Goal: Use online tool/utility: Utilize a website feature to perform a specific function

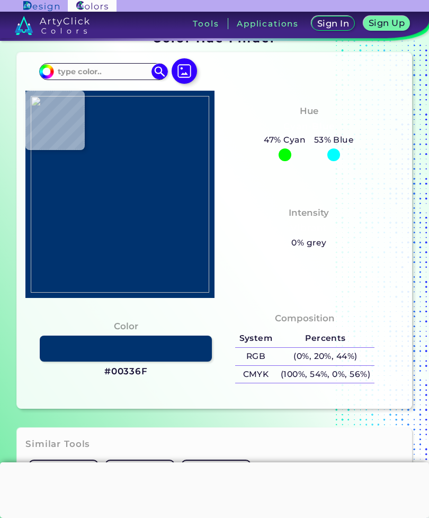
scroll to position [112, 0]
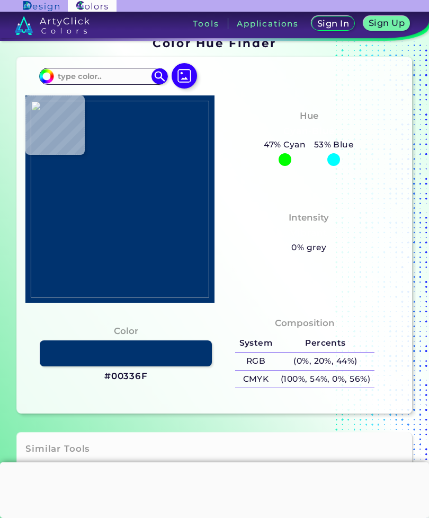
type input "#fbd2a6"
type input "#FBD2A6"
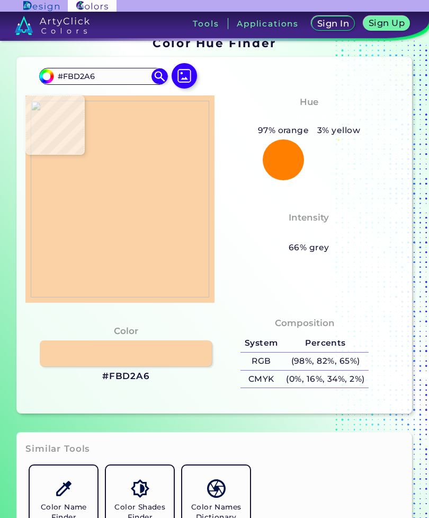
type input "#f3c297"
type input "#F3C297"
type input "#f5c796"
type input "#F5C796"
type input "#f8cfa1"
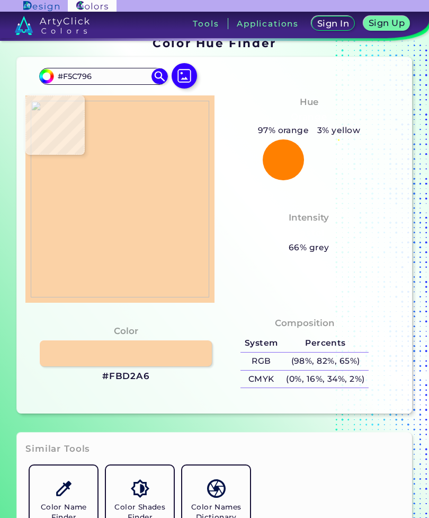
type input "#F8CFA1"
type input "#f6ca9b"
type input "#F6CA9B"
type input "#000000"
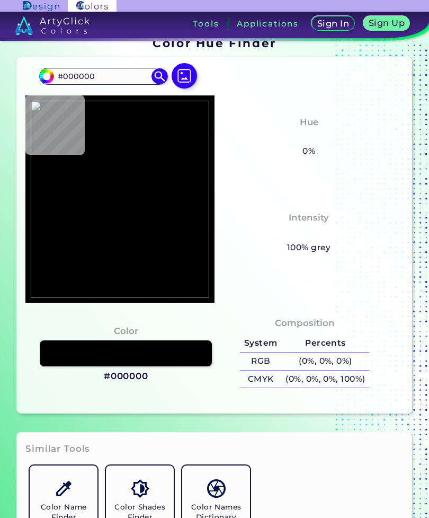
type input "#f5c293"
type input "#F5C293"
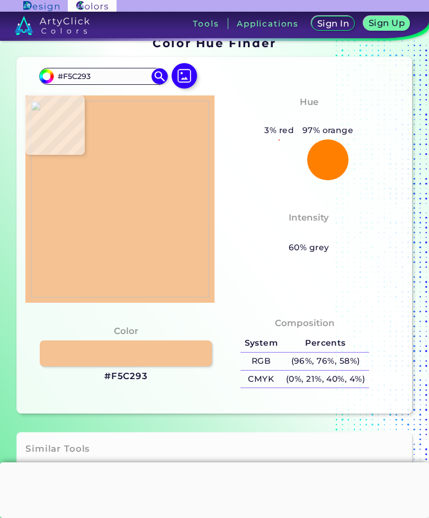
type input "#f5c296"
type input "#F5C296"
type input "#edb6a2"
type input "#EDB6A2"
type input "#eab999"
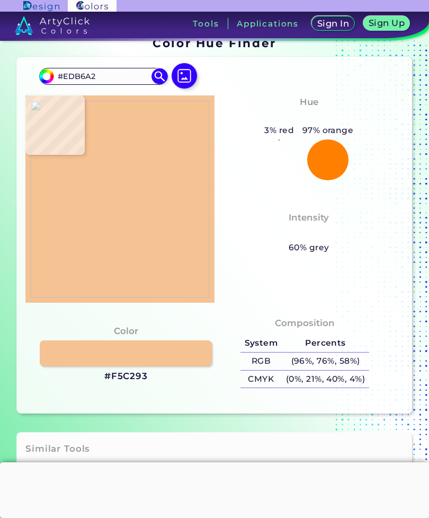
type input "#EAB999"
type input "#f6bf92"
type input "#F6BF92"
type input "#f2c395"
type input "#F2C395"
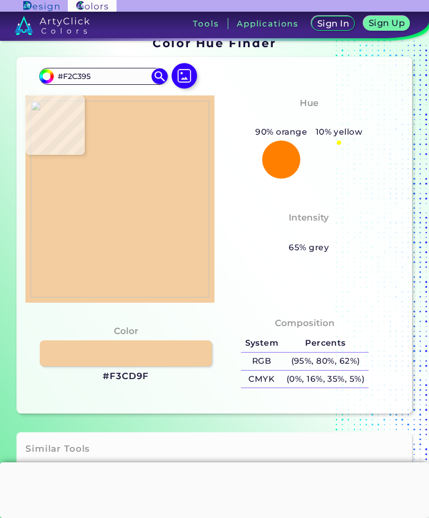
type input "#f3cd9f"
type input "#F3CD9F"
type input "#f6c195"
type input "#F6C195"
type input "#f2c49a"
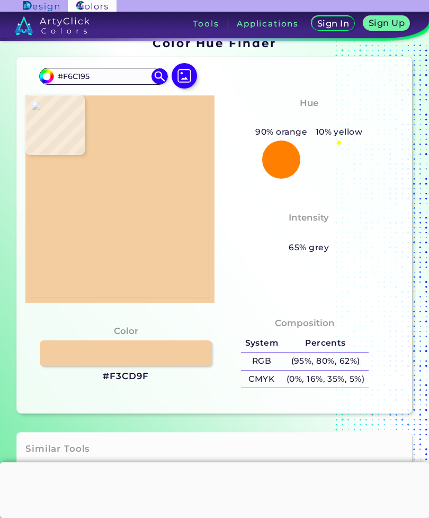
type input "#F2C49A"
type input "#deab8e"
type input "#DEAB8E"
type input "#914947"
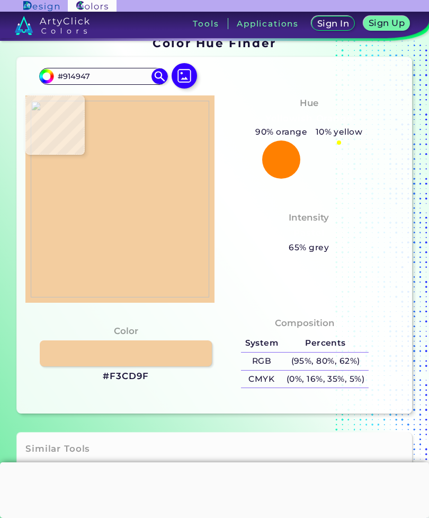
type input "#9d5e4c"
type input "#9D5E4C"
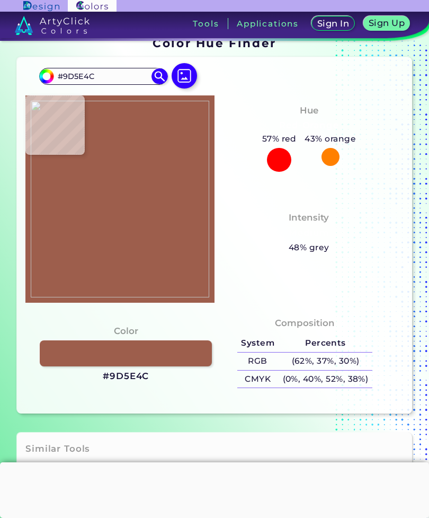
type input "#914947"
type input "#e5b095"
type input "#E5B095"
type input "#f6d0a5"
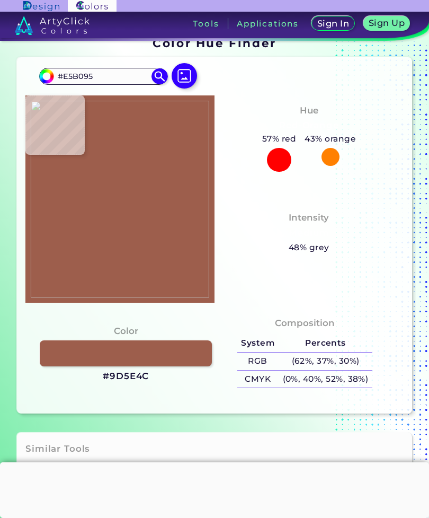
type input "#F6D0A5"
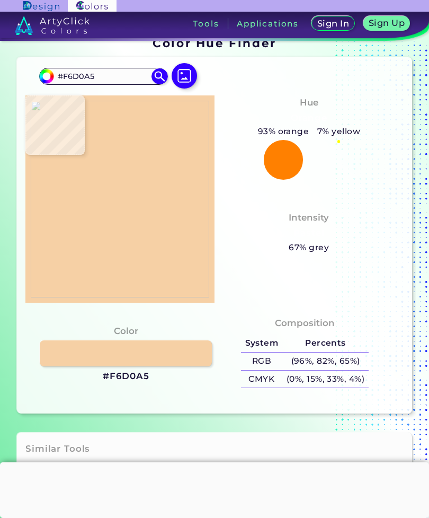
type input "#f1c49a"
type input "#F1C49A"
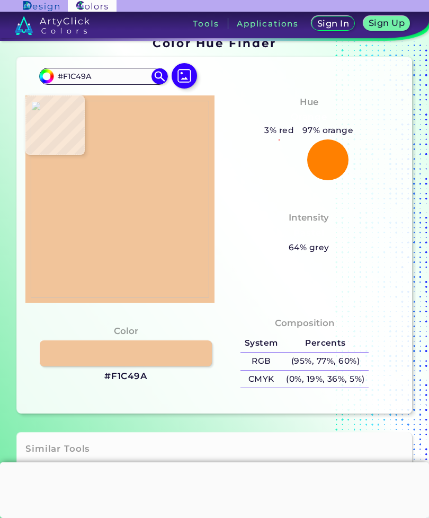
type input "#deab8e"
type input "#DEAB8E"
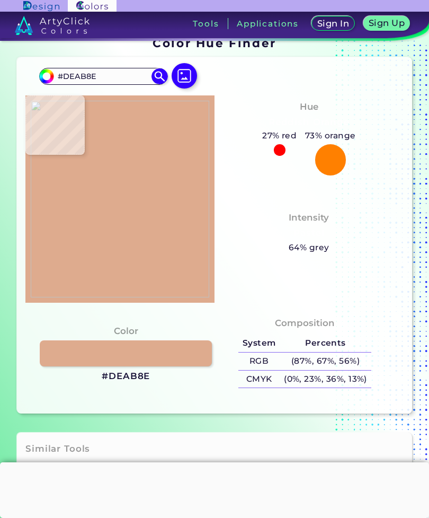
type input "#e5b095"
type input "#E5B095"
type input "#914947"
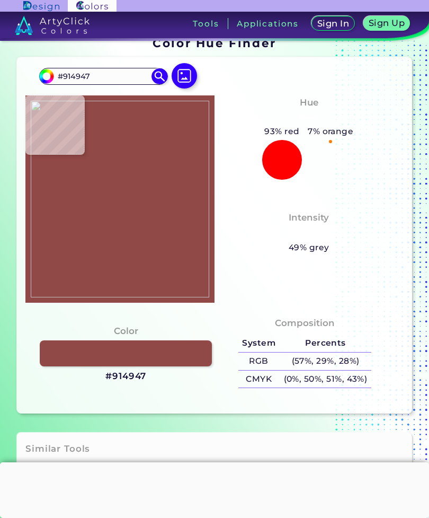
type input "#9d5e4c"
type input "#9D5E4C"
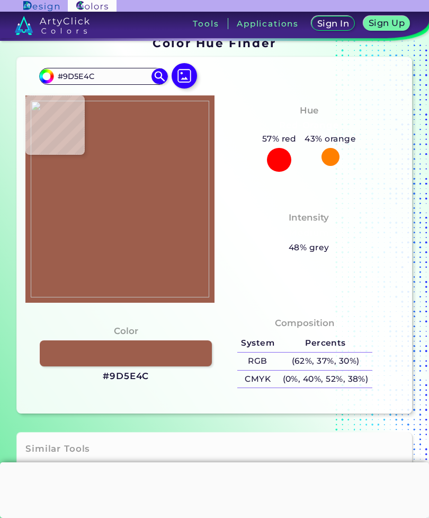
type input "#b7755d"
type input "#B7755D"
type input "#94494a"
type input "#94494A"
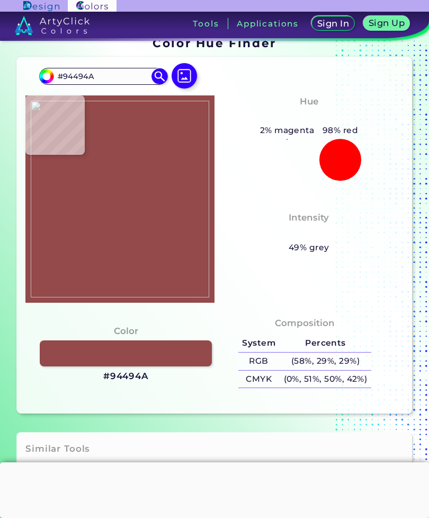
type input "#e1a68b"
type input "#E1A68B"
type input "#f3c498"
type input "#F3C498"
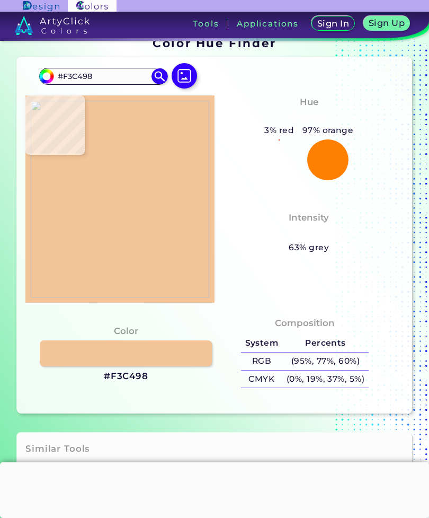
type input "#e1a68b"
type input "#E1A68B"
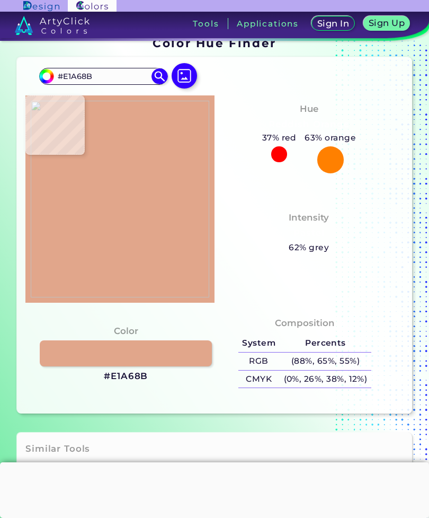
type input "#94494a"
type input "#94494A"
type input "#b7755d"
type input "#B7755D"
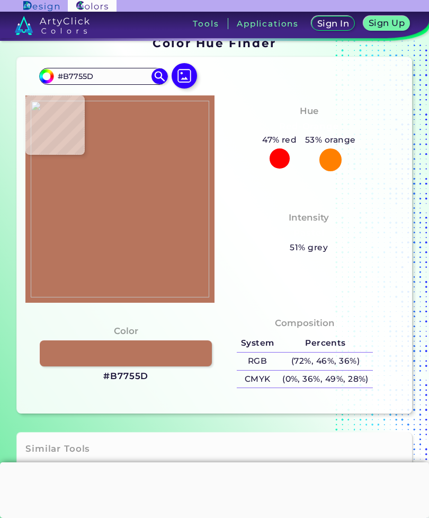
type input "#94494a"
type input "#94494A"
type input "#e1a68b"
type input "#E1A68B"
type input "#f3c498"
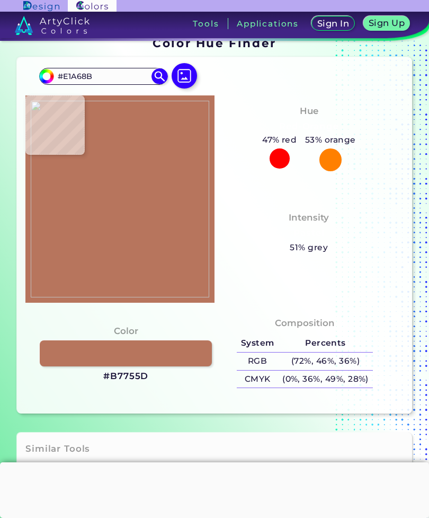
type input "#F3C498"
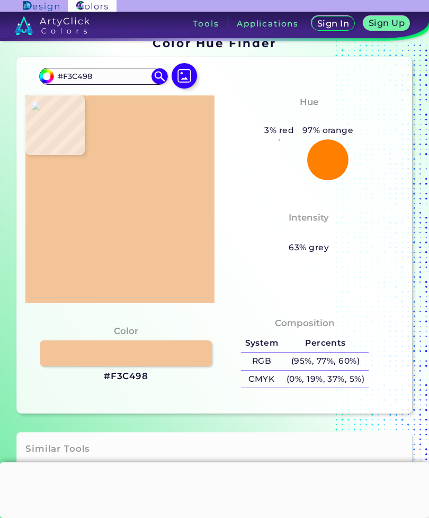
type input "#e1a68b"
type input "#E1A68B"
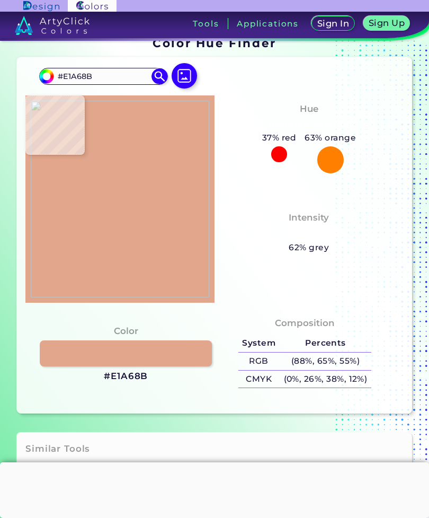
type input "#f4c293"
type input "#F4C293"
type input "#f6c293"
type input "#F6C293"
type input "#f9d2a7"
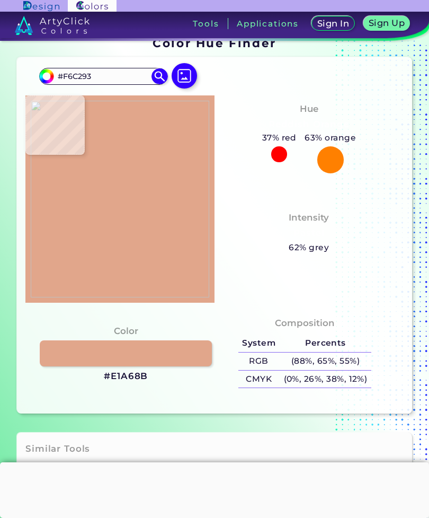
type input "#F9D2A7"
type input "#f5c295"
type input "#F5C295"
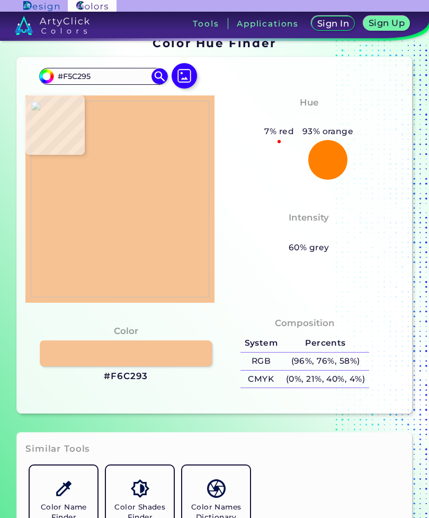
type input "#f6c293"
type input "#F6C293"
type input "#f6cb9d"
type input "#F6CB9D"
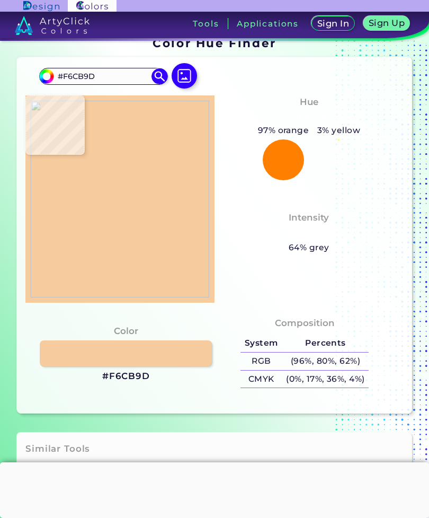
type input "#f3c89d"
type input "#F3C89D"
type input "#f9d3a6"
type input "#F9D3A6"
type input "#f6c293"
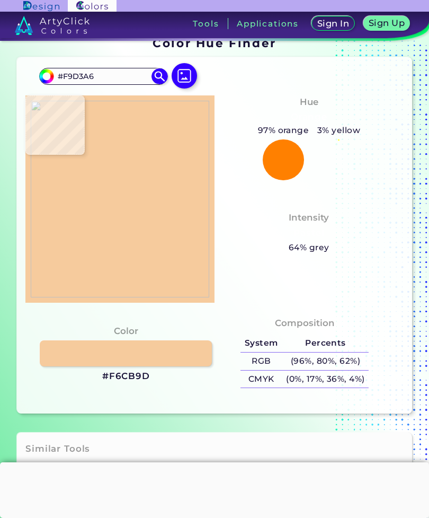
type input "#F6C293"
type input "#fad1a5"
type input "#FAD1A5"
type input "#f8d2a5"
type input "#F8D2A5"
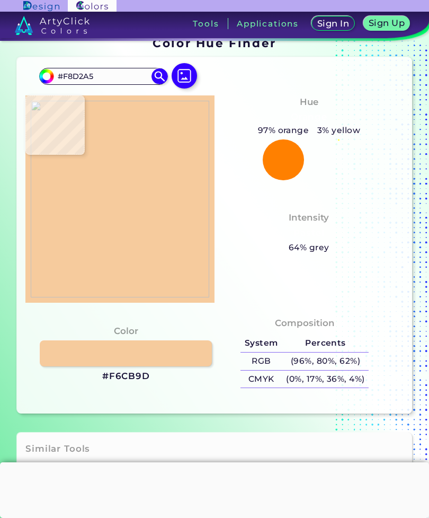
type input "#f9d3a6"
type input "#F9D3A6"
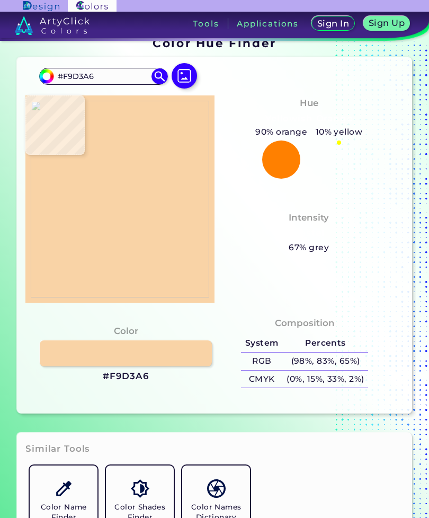
type input "#f5c294"
type input "#F5C294"
type input "#f9d3a6"
type input "#F9D3A6"
type input "#f9d3a6"
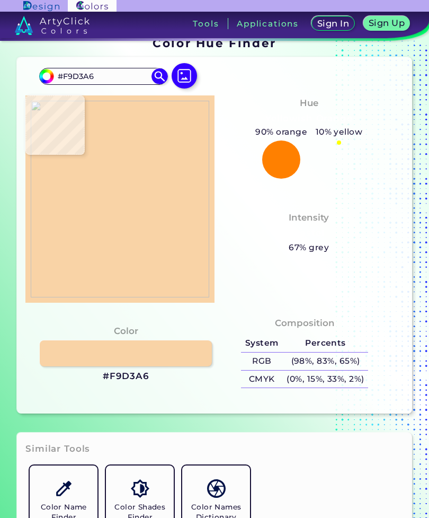
type input "#F9D3A6"
type input "#f7d1a2"
type input "#F7D1A2"
type input "#f6c294"
type input "#F6C294"
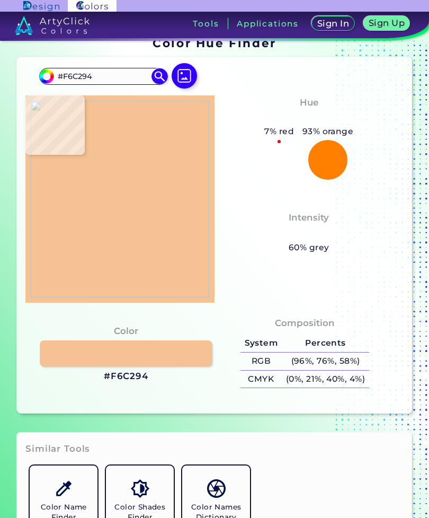
type input "#f9d3a6"
type input "#F9D3A6"
type input "#f9d2a7"
type input "#F9D2A7"
type input "#f8d2a5"
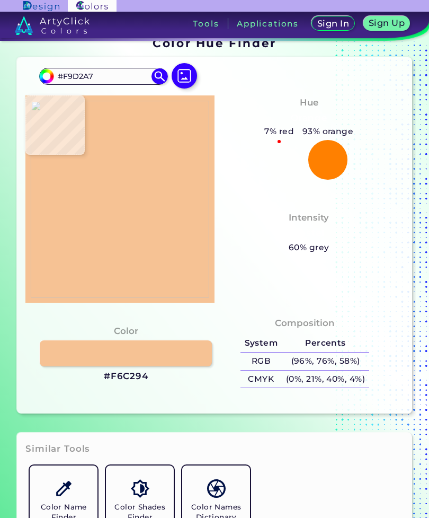
type input "#F8D2A5"
type input "#f9d3a6"
type input "#F9D3A6"
type input "#f9d3a6"
type input "#F9D3A6"
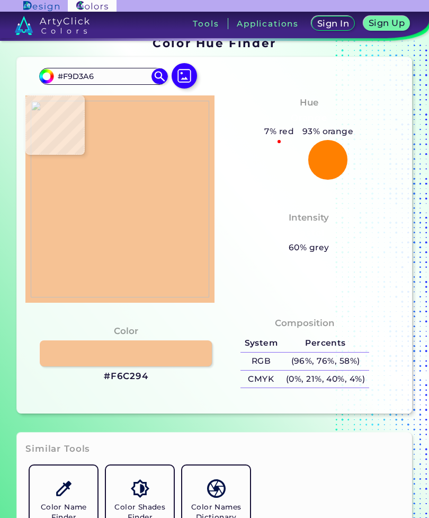
type input "#fad3a8"
type input "#FAD3A8"
type input "#fad4a7"
type input "#FAD4A7"
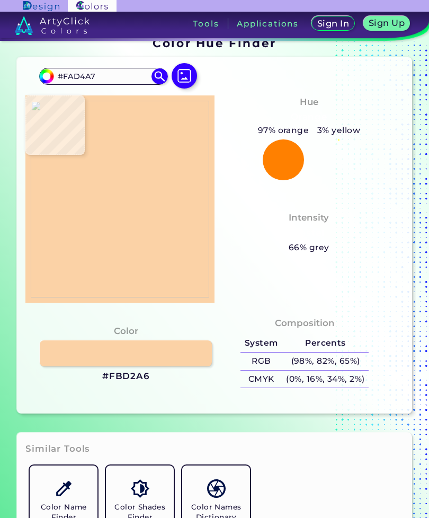
type input "#fbd2a6"
type input "#FBD2A6"
type input "#f8d3a6"
type input "#F8D3A6"
type input "#f8d1a6"
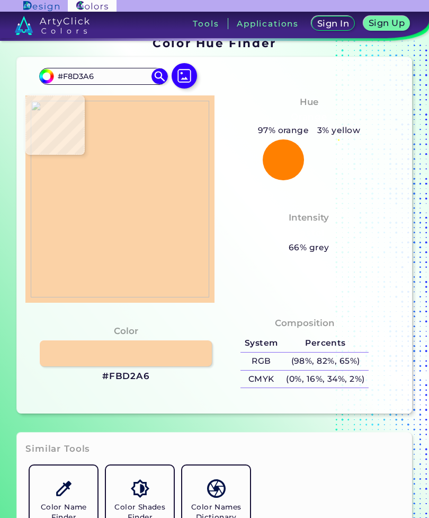
type input "#F8D1A6"
type input "#f7d0a5"
type input "#F7D0A5"
type input "#f8cea4"
type input "#F8CEA4"
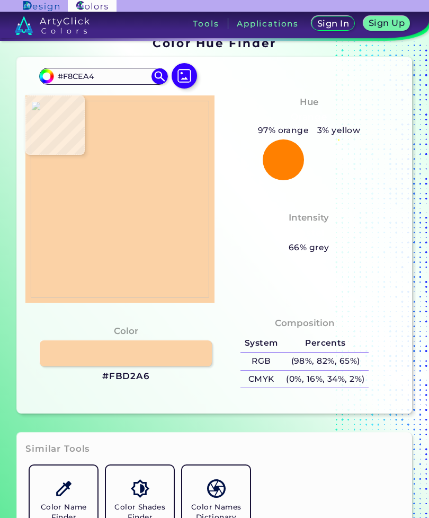
type input "#f4c095"
type input "#F4C095"
type input "#f6ca9f"
type input "#F6CA9F"
type input "#f7c293"
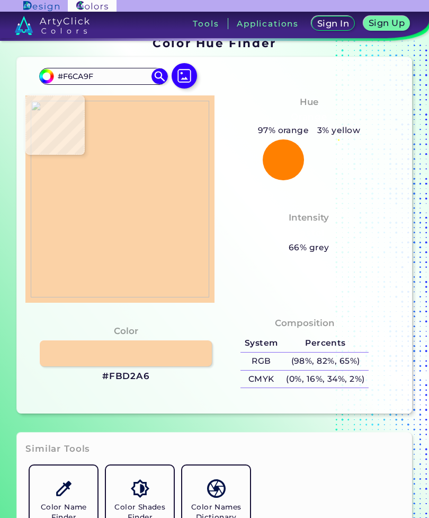
type input "#F7C293"
type input "#f7c79b"
type input "#F7C79B"
type input "#f6c195"
type input "#F6C195"
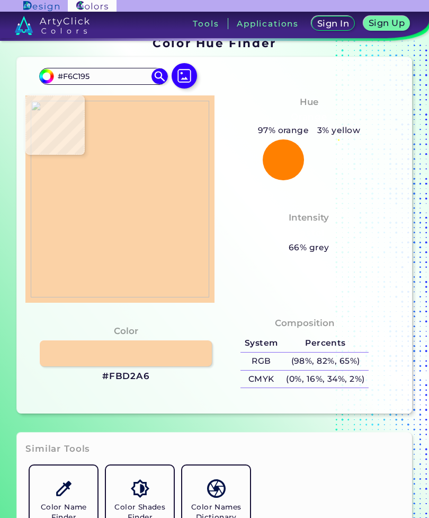
type input "#f6d3a6"
type input "#F6D3A6"
type input "#f9d2a8"
type input "#F9D2A8"
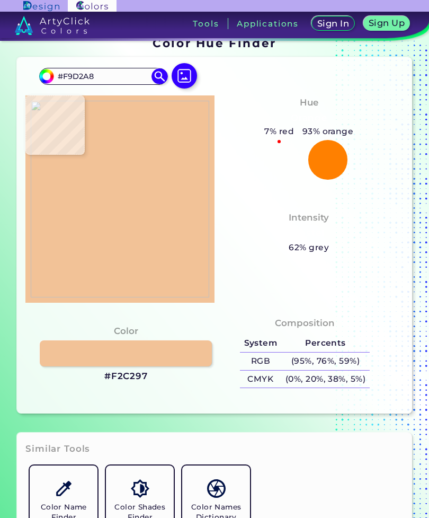
type input "#f2c297"
type input "#F2C297"
type input "#fad2a7"
type input "#FAD2A7"
type input "#f2c399"
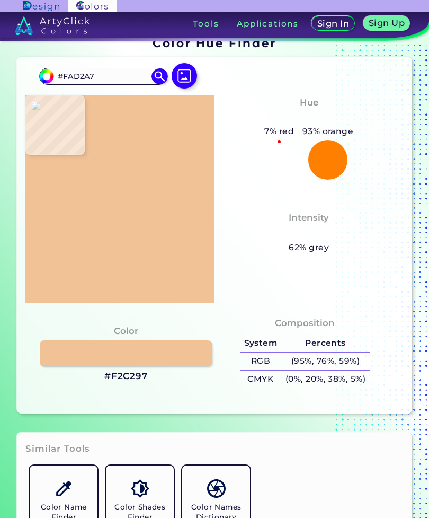
type input "#F2C399"
type input "#f9d2a7"
type input "#F9D2A7"
type input "#f1c49e"
type input "#F1C49E"
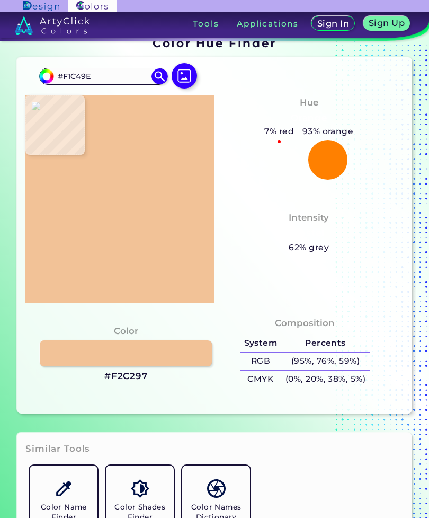
type input "#fad4a7"
type input "#FAD4A7"
type input "#f4c69c"
type input "#F4C69C"
type input "#fad4a9"
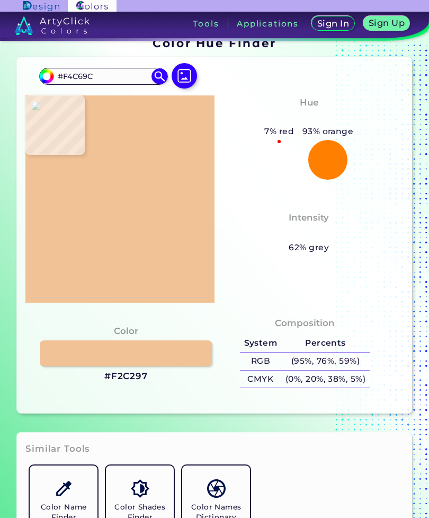
type input "#FAD4A9"
type input "#f6cfa4"
type input "#F6CFA4"
type input "#f1c499"
type input "#F1C499"
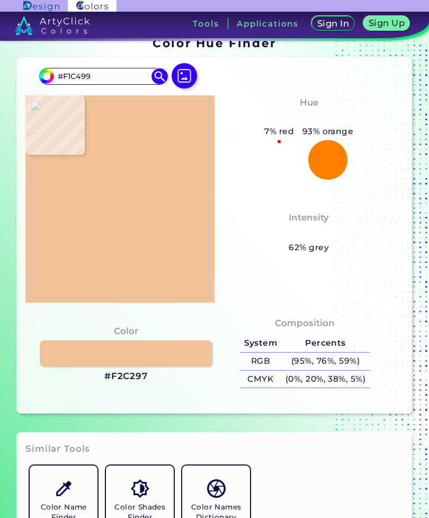
type input "#f9d0a5"
type input "#F9D0A5"
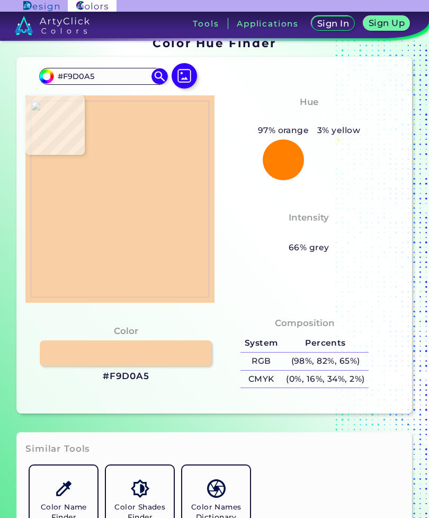
type input "#f6cba0"
type input "#F6CBA0"
type input "#fbd0a5"
type input "#FBD0A5"
type input "#fdd0a9"
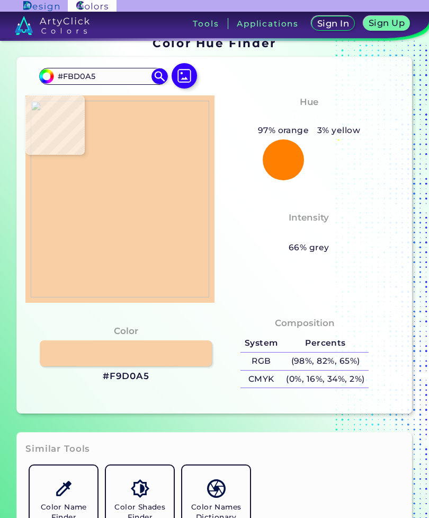
type input "#FDD0A9"
type input "#f6c394"
type input "#F6C394"
type input "#fcd3a6"
type input "#FCD3A6"
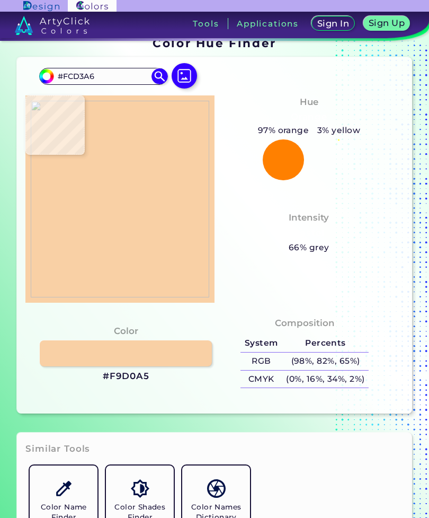
type input "#935b46"
type input "#935B46"
type input "#f6c395"
type input "#F6C395"
type input "#f1c499"
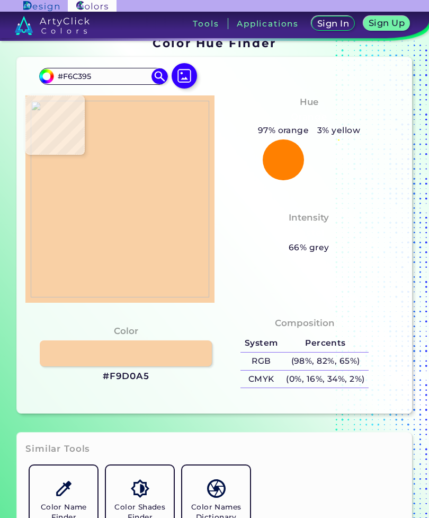
type input "#F1C499"
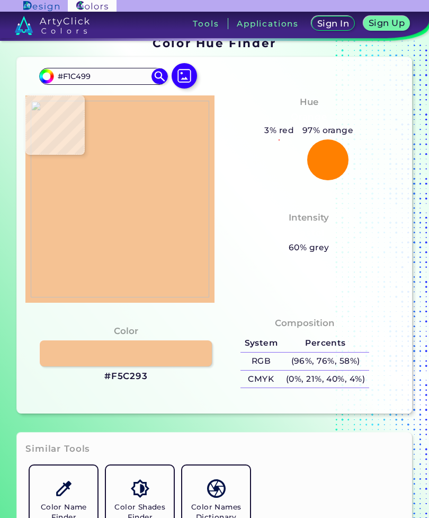
type input "#f5c293"
type input "#F5C293"
type input "#f4c395"
type input "#F4C395"
type input "#f1c398"
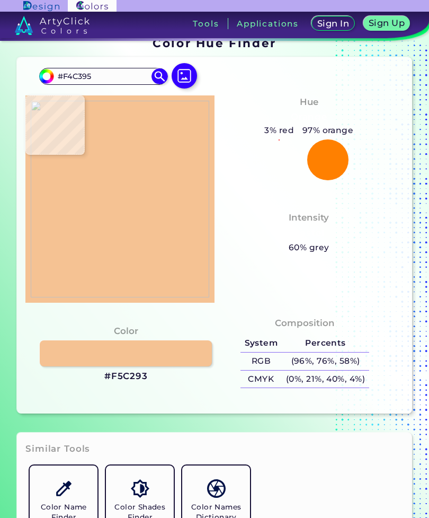
type input "#F1C398"
type input "#f6c295"
type input "#F6C295"
type input "#f7d2a6"
type input "#F7D2A6"
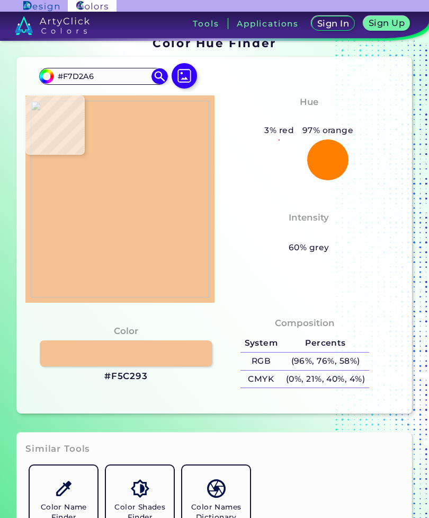
type input "#f8d3a8"
type input "#F8D3A8"
type input "#f7d1a6"
type input "#F7D1A6"
type input "#f6c295"
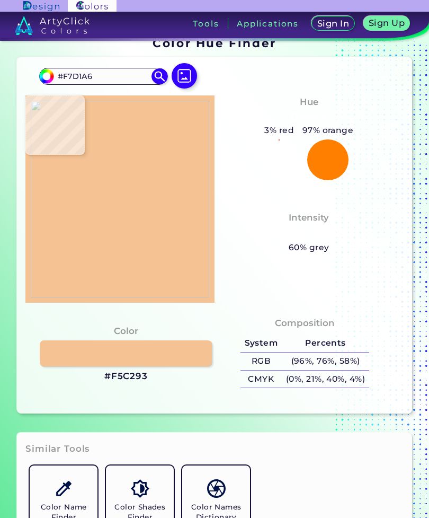
type input "#F6C295"
